Goal: Ask a question

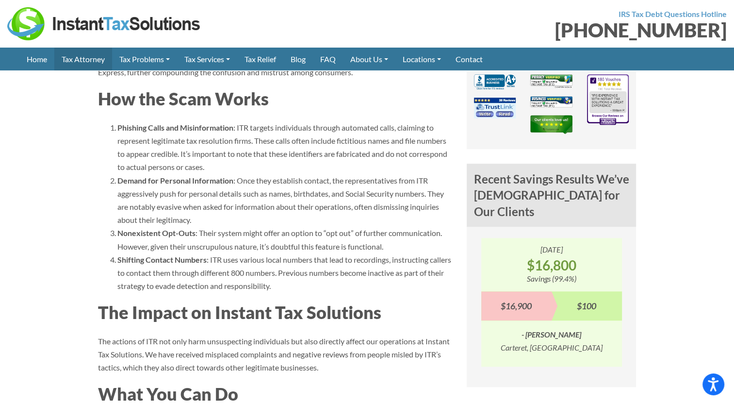
click at [87, 62] on link "Tax Attorney" at bounding box center [83, 59] width 58 height 23
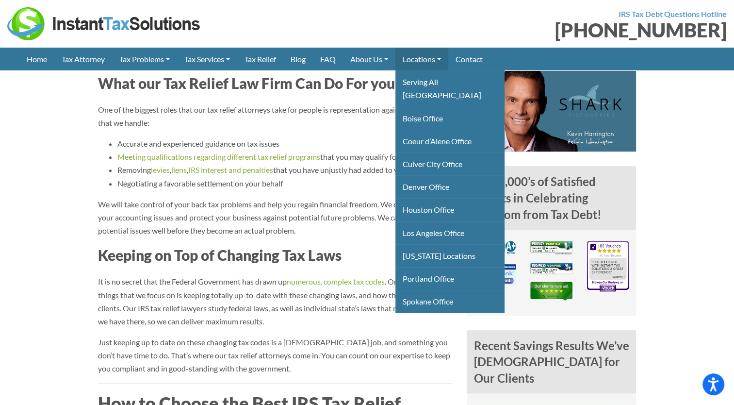
scroll to position [582, 0]
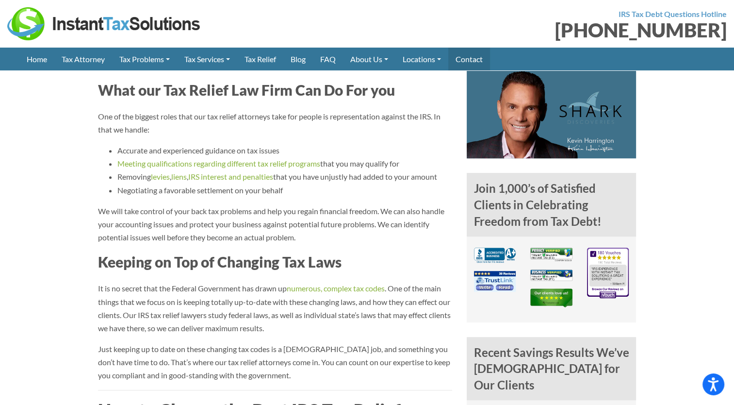
click at [479, 61] on link "Contact" at bounding box center [469, 59] width 42 height 23
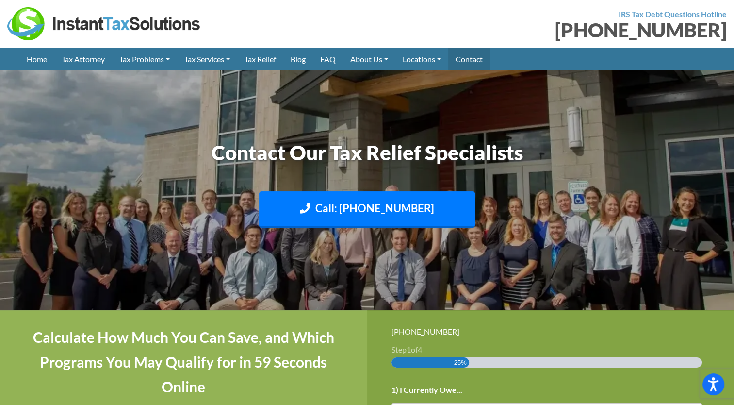
click at [484, 57] on link "Contact" at bounding box center [469, 59] width 42 height 23
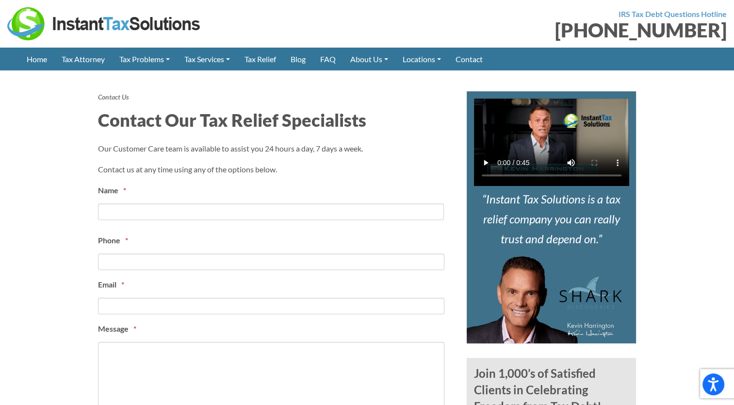
scroll to position [388, 0]
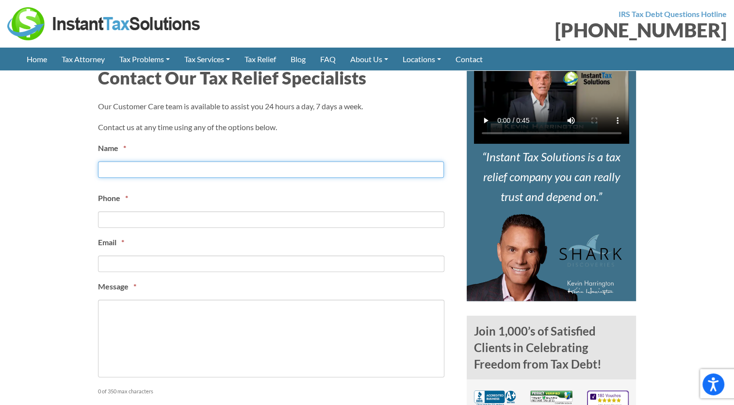
click at [150, 164] on input "First" at bounding box center [271, 169] width 346 height 16
type input "susan quirk"
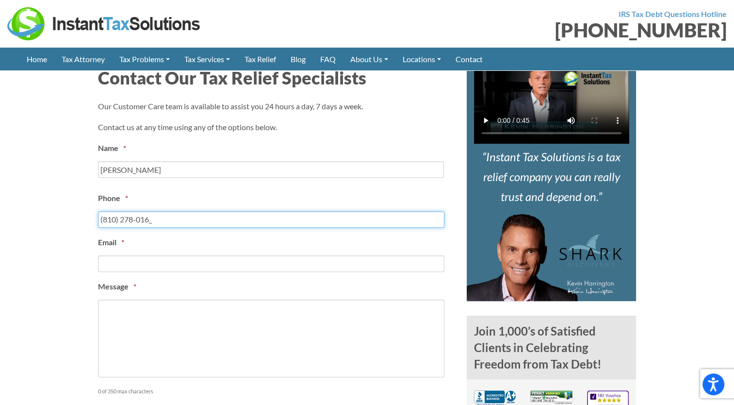
type input "(810) 278-0164"
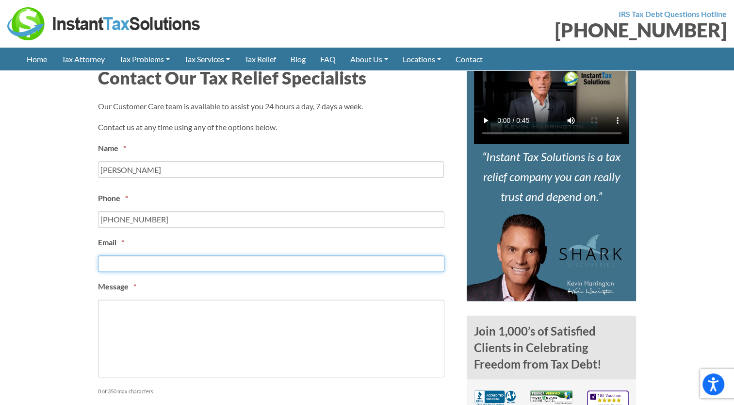
click at [131, 263] on input "Email *" at bounding box center [271, 263] width 346 height 16
type input "er.sue@hotmail.com"
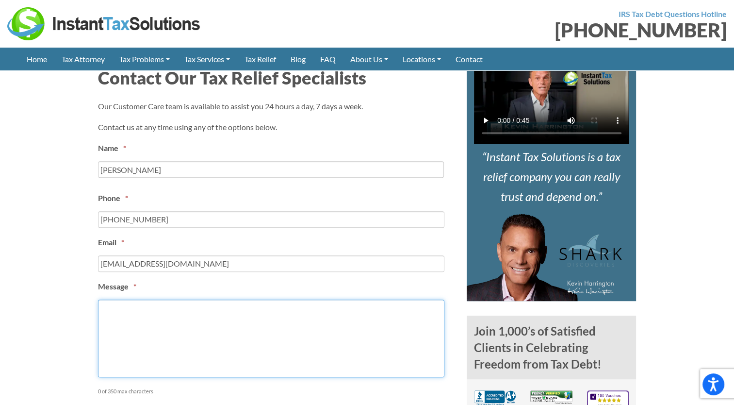
click at [262, 352] on textarea "Message *" at bounding box center [271, 338] width 346 height 78
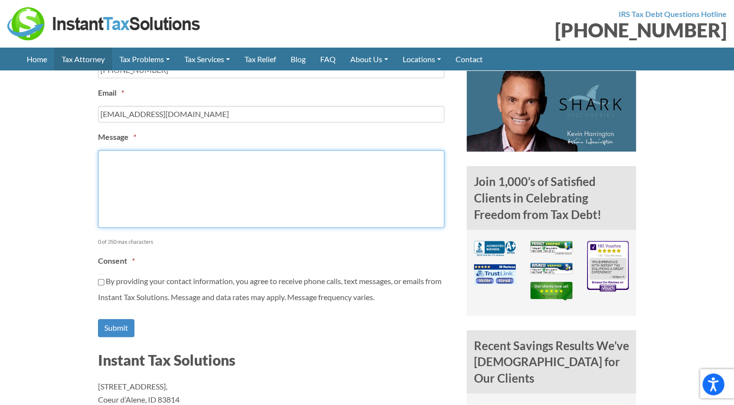
scroll to position [485, 0]
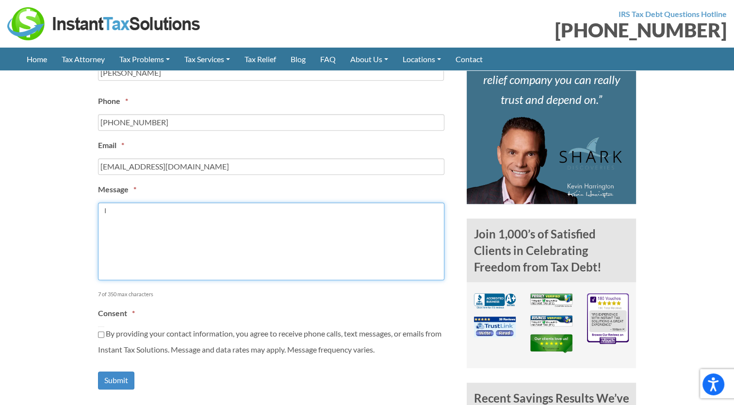
type textarea "I"
click at [357, 209] on textarea "Hi there, I would like to speak to someone about setting up a payment plan for …" at bounding box center [271, 241] width 346 height 78
click at [172, 221] on textarea "Hi there, I would like to speak to someone about setting up a payment plan for …" at bounding box center [271, 241] width 346 height 78
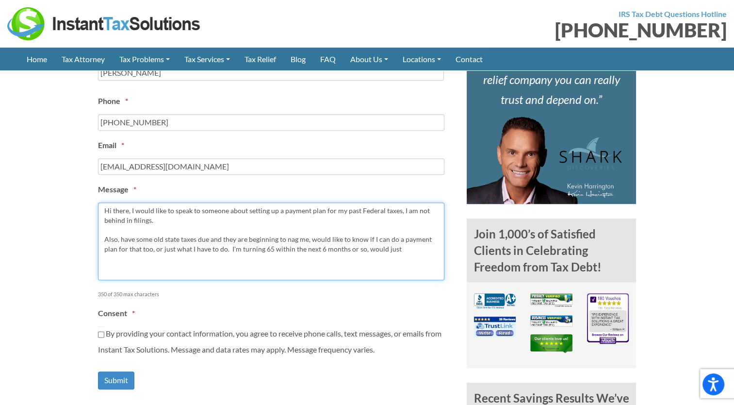
click at [105, 238] on textarea "Hi there, I would like to speak to someone about setting up a payment plan for …" at bounding box center [271, 241] width 346 height 78
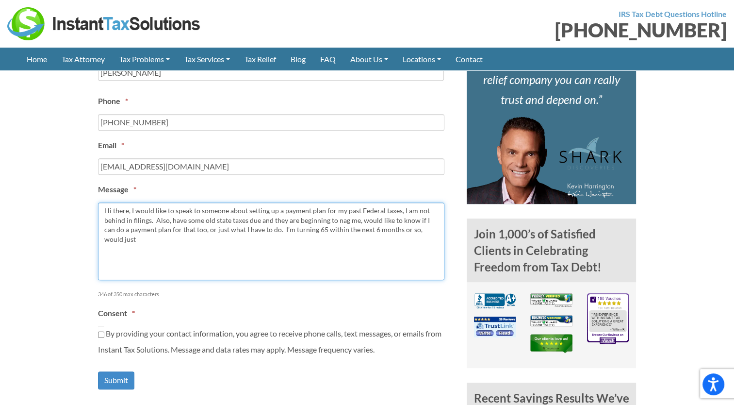
click at [436, 226] on textarea "Hi there, I would like to speak to someone about setting up a payment plan for …" at bounding box center [271, 241] width 346 height 78
click at [228, 209] on textarea "Hi there, I would like to speak to someone about setting up a payment plan for …" at bounding box center [271, 241] width 346 height 78
click at [359, 207] on textarea "Hi there, I would like ask questions about setting up a payment plan for my pas…" at bounding box center [271, 241] width 346 height 78
click at [174, 219] on textarea "Hi there, I would like ask questions about setting up a payment plan for my pas…" at bounding box center [271, 241] width 346 height 78
click at [419, 229] on textarea "Hi there, I would like ask questions about setting up a payment plan for my pas…" at bounding box center [271, 241] width 346 height 78
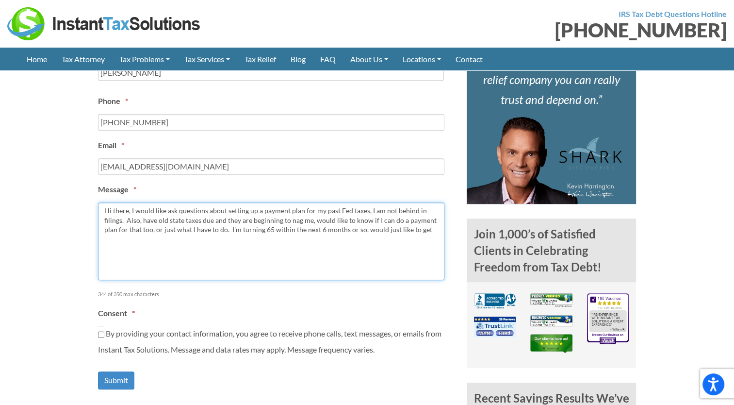
click at [122, 222] on textarea "Hi there, I would like ask questions about setting up a payment plan for my pas…" at bounding box center [271, 241] width 346 height 78
click at [192, 220] on textarea "Hi there, I would like ask questions about setting up a payment plan for my pas…" at bounding box center [271, 241] width 346 height 78
click at [232, 219] on textarea "Hi there, I would like ask questions about setting up a payment plan for my pas…" at bounding box center [271, 241] width 346 height 78
click at [227, 229] on textarea "Hi there, I would like ask questions about setting up a payment plan for my pas…" at bounding box center [271, 241] width 346 height 78
click at [396, 229] on textarea "Hi there, I would like ask questions about setting up a payment plan for my pas…" at bounding box center [271, 241] width 346 height 78
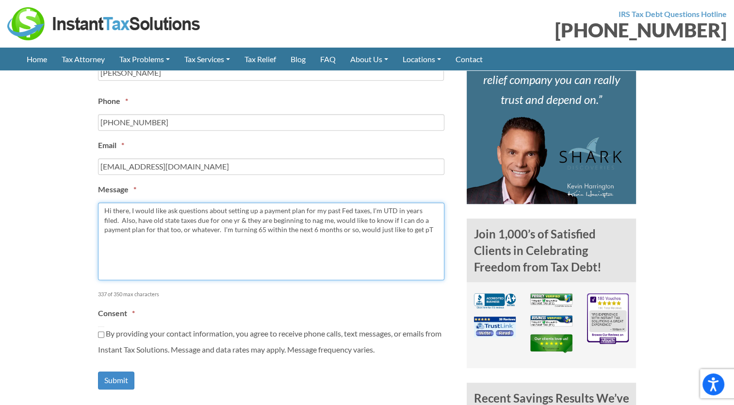
click at [394, 226] on textarea "Hi there, I would like ask questions about setting up a payment plan for my pas…" at bounding box center [271, 241] width 346 height 78
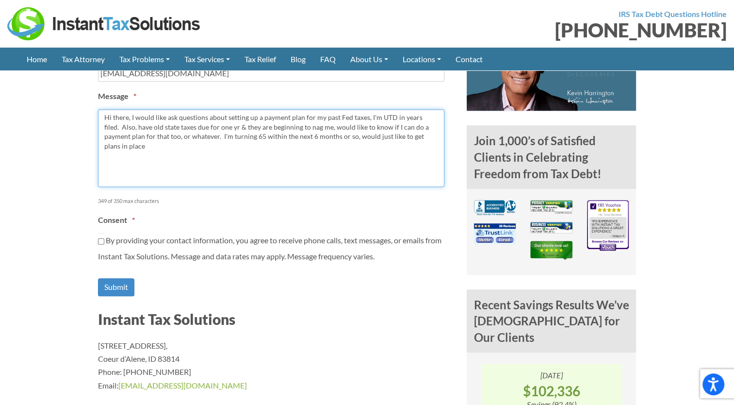
scroll to position [679, 0]
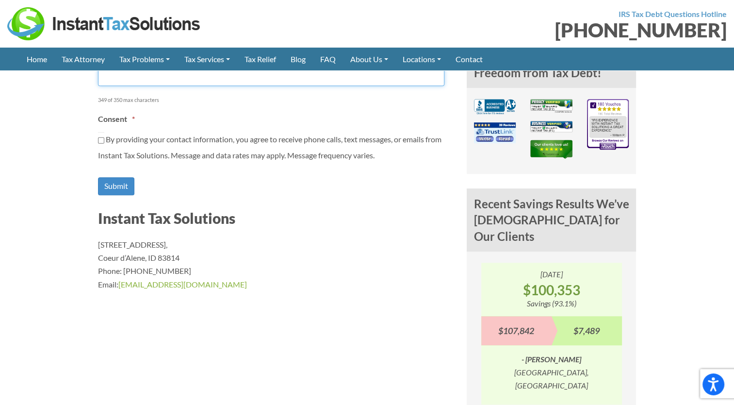
type textarea "Hi there, I would like ask questions about setting up a payment plan for my pas…"
click at [101, 136] on input "By providing your contact information, you agree to receive phone calls, text m…" at bounding box center [101, 140] width 6 height 16
checkbox input "true"
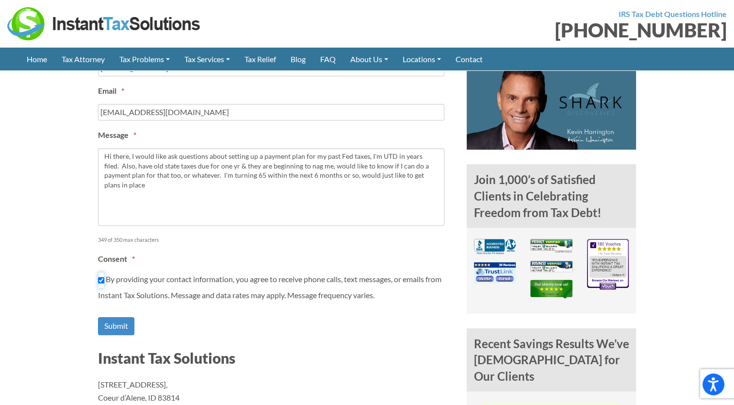
scroll to position [534, 0]
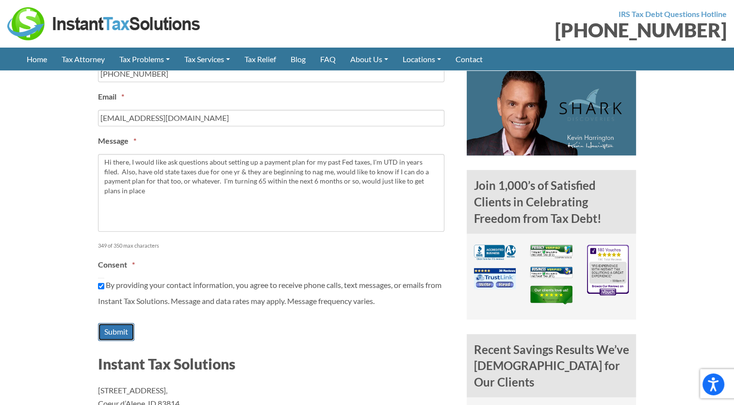
click at [111, 330] on input "Submit" at bounding box center [116, 332] width 36 height 18
